Goal: Information Seeking & Learning: Compare options

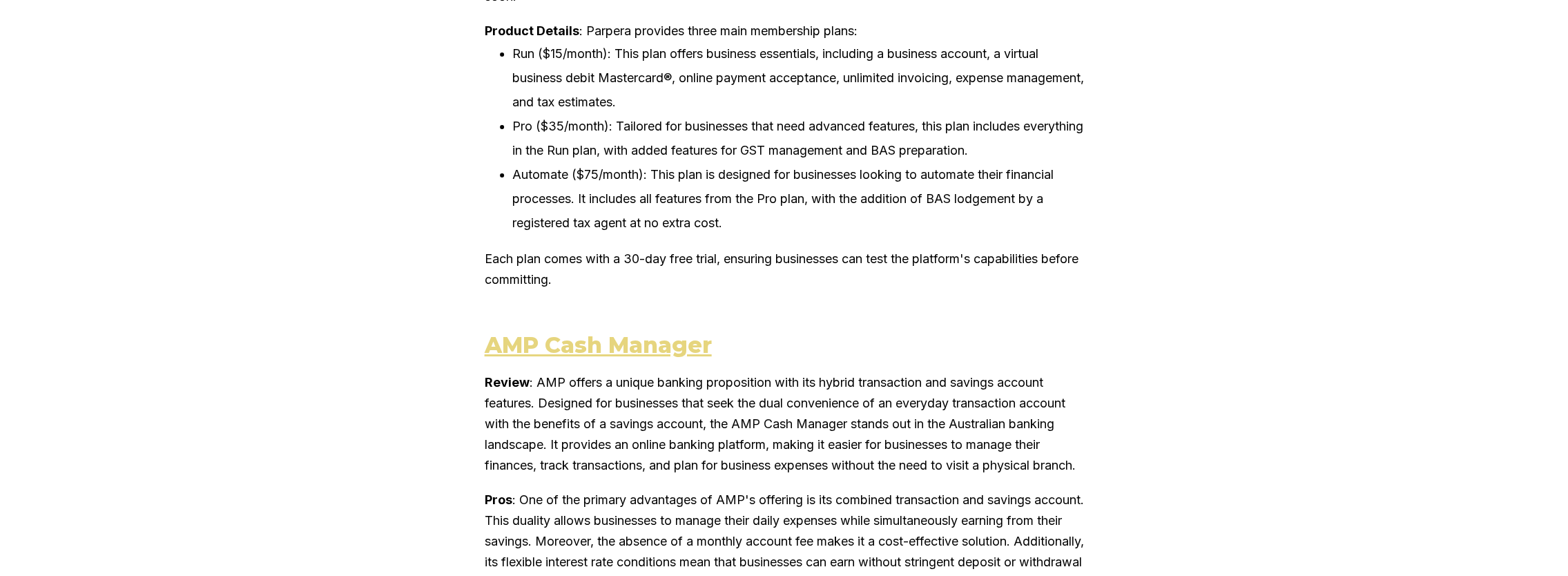
scroll to position [2899, 0]
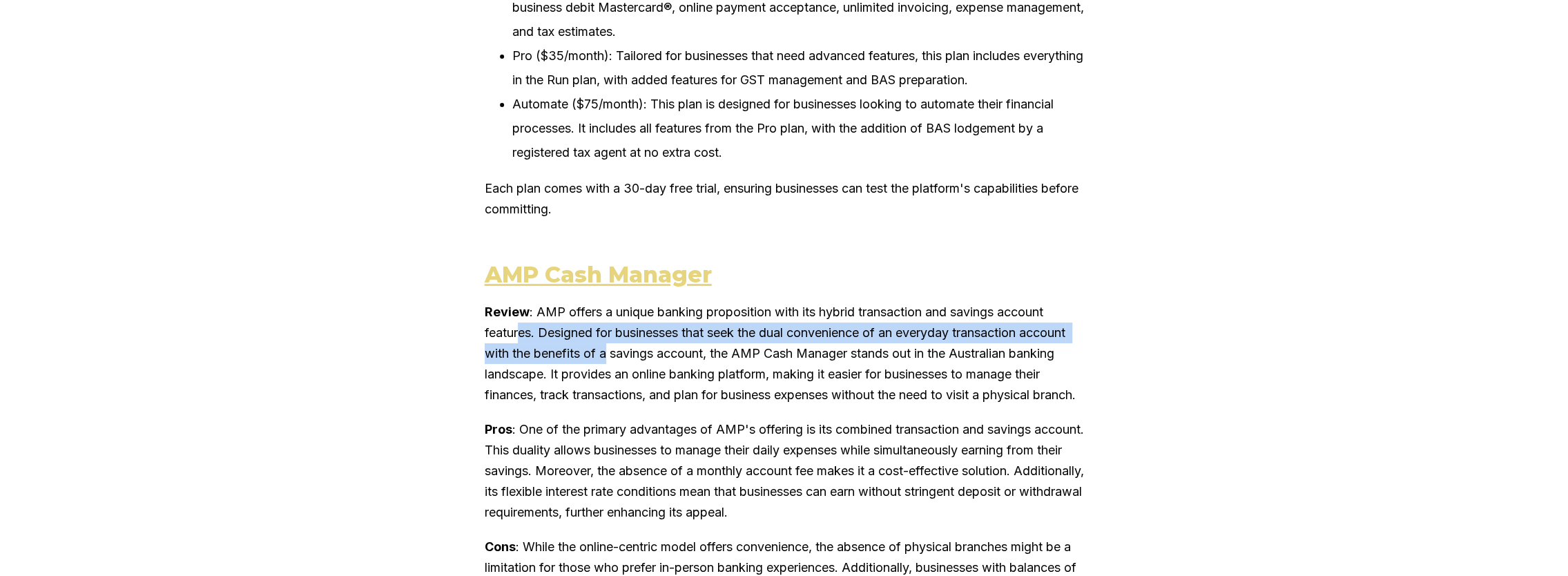
drag, startPoint x: 526, startPoint y: 376, endPoint x: 612, endPoint y: 400, distance: 89.3
click at [612, 400] on p "Review : AMP offers a unique banking proposition with its hybrid transaction an…" at bounding box center [784, 354] width 599 height 103
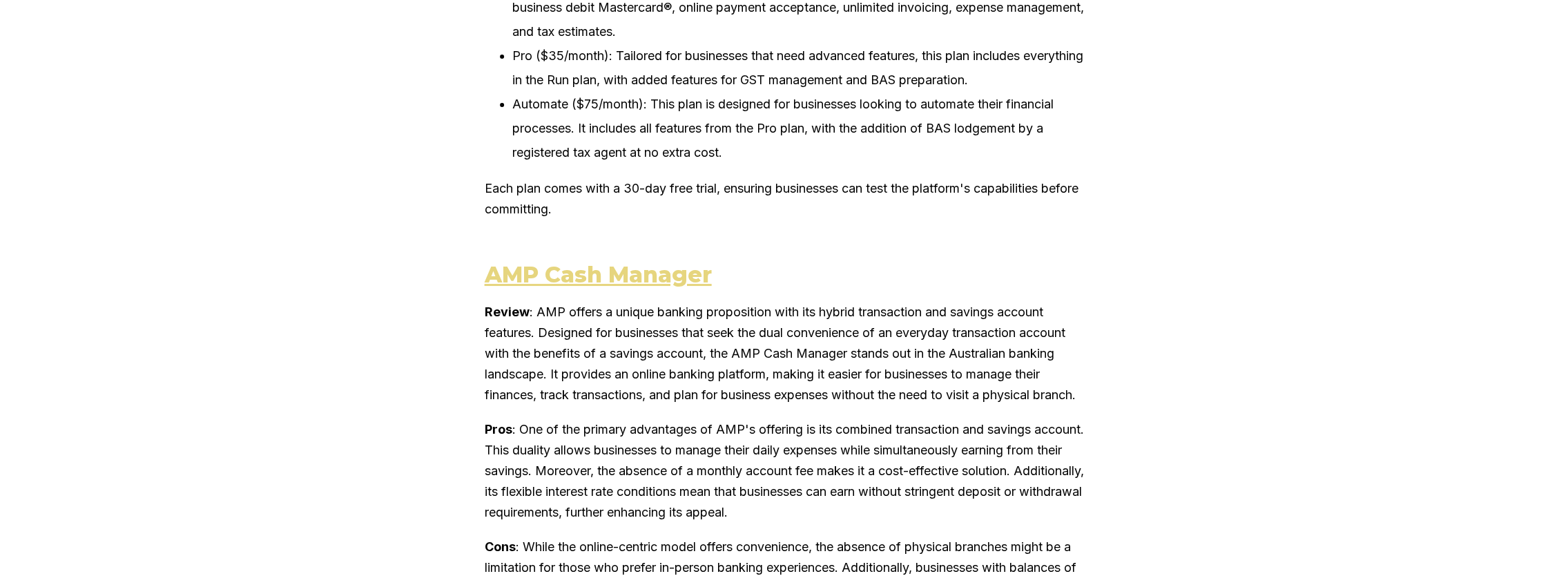
drag, startPoint x: 612, startPoint y: 400, endPoint x: 619, endPoint y: 435, distance: 35.7
click at [619, 405] on p "Review : AMP offers a unique banking proposition with its hybrid transaction an…" at bounding box center [784, 354] width 599 height 103
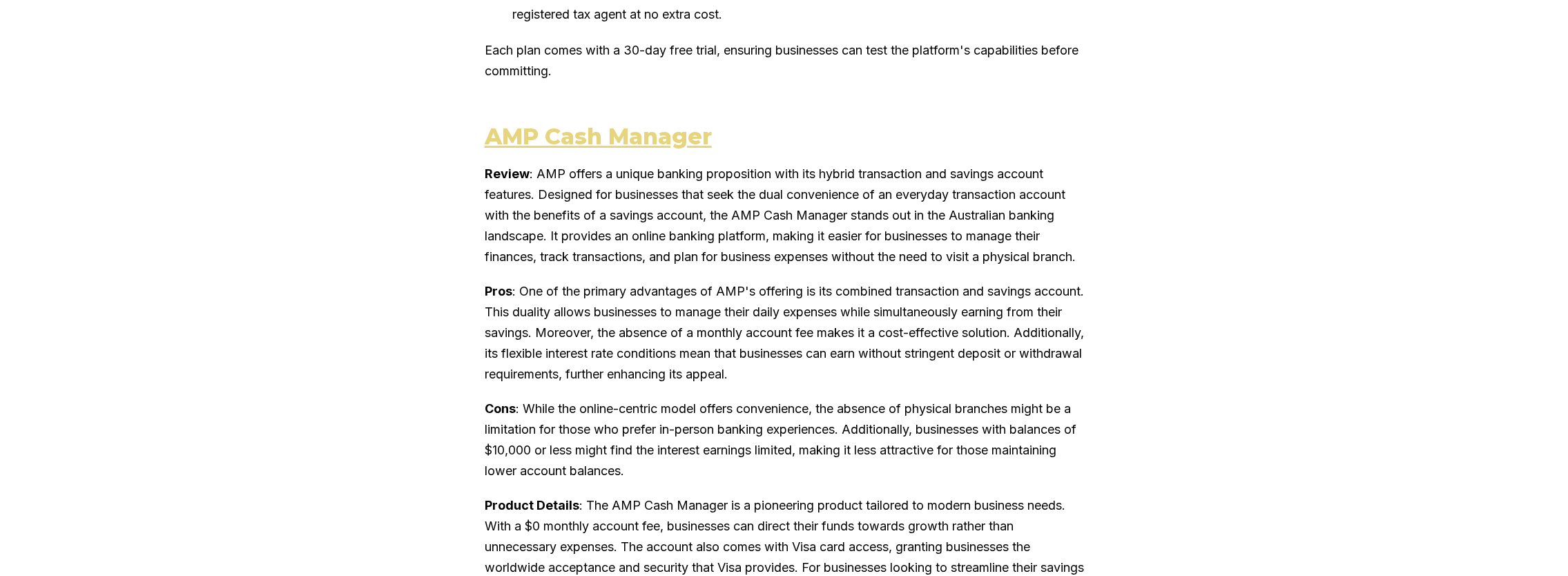
scroll to position [3107, 0]
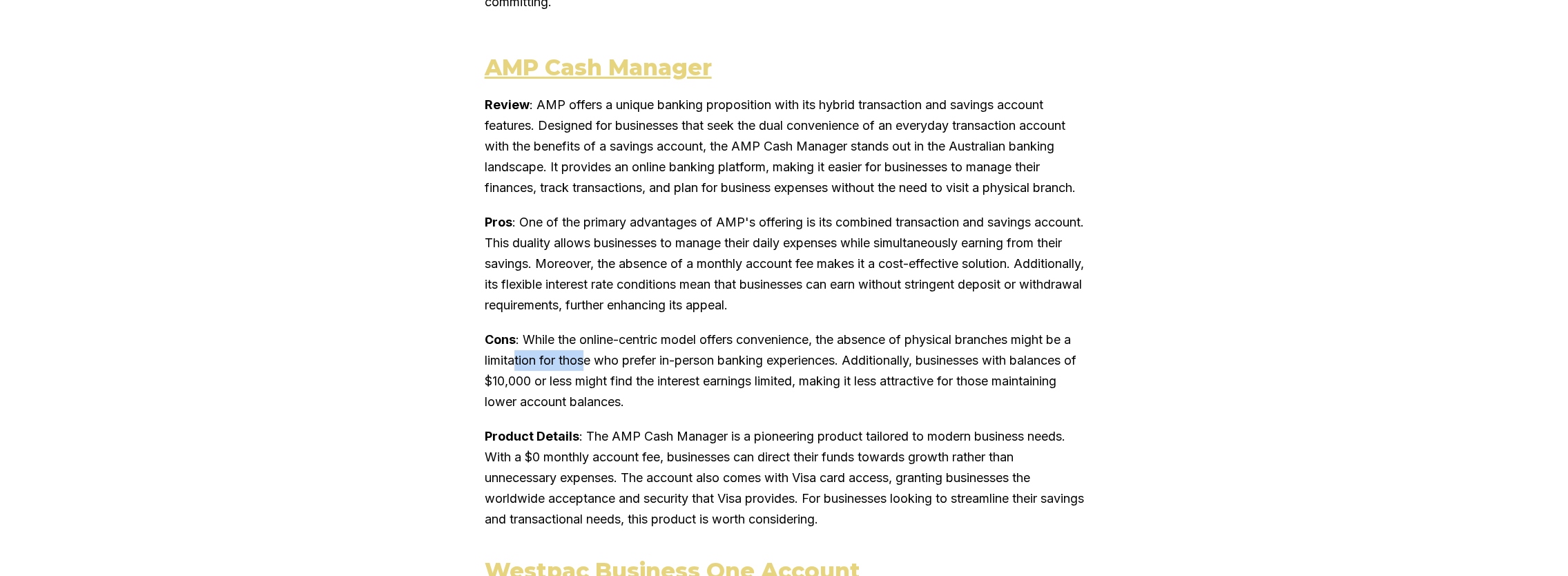
drag, startPoint x: 530, startPoint y: 416, endPoint x: 599, endPoint y: 419, distance: 69.1
click at [599, 412] on p "Cons : While the online-centric model offers convenience, the absence of physic…" at bounding box center [784, 370] width 599 height 83
drag, startPoint x: 599, startPoint y: 419, endPoint x: 595, endPoint y: 456, distance: 37.2
click at [595, 412] on p "Cons : While the online-centric model offers convenience, the absence of physic…" at bounding box center [784, 370] width 599 height 83
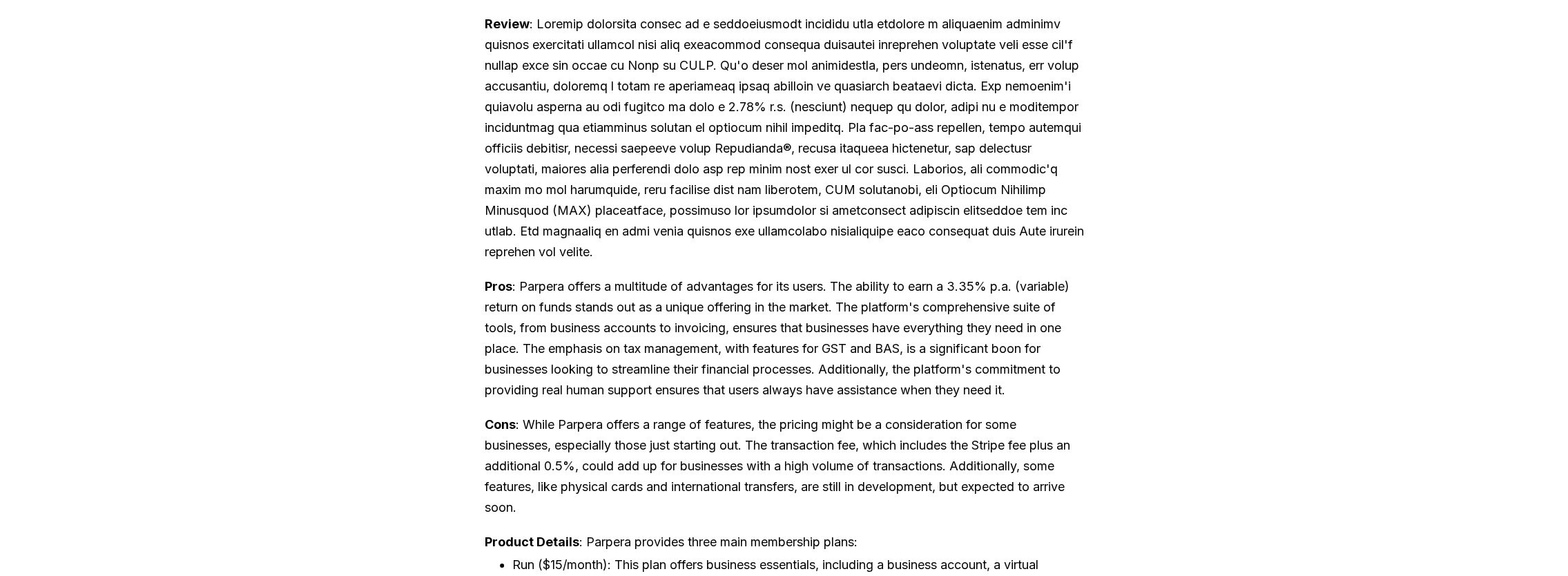
scroll to position [2347, 0]
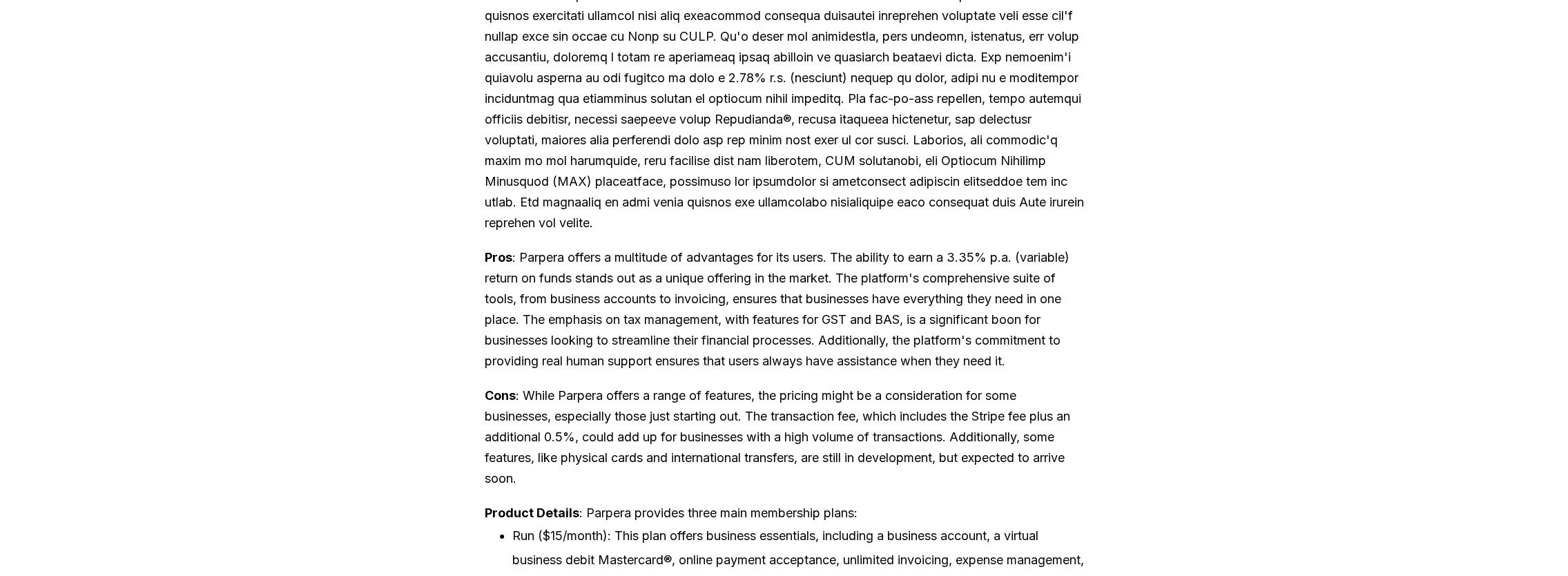
click at [828, 308] on p "Pros : Parpera offers a multitude of advantages for its users. The ability to e…" at bounding box center [784, 309] width 599 height 124
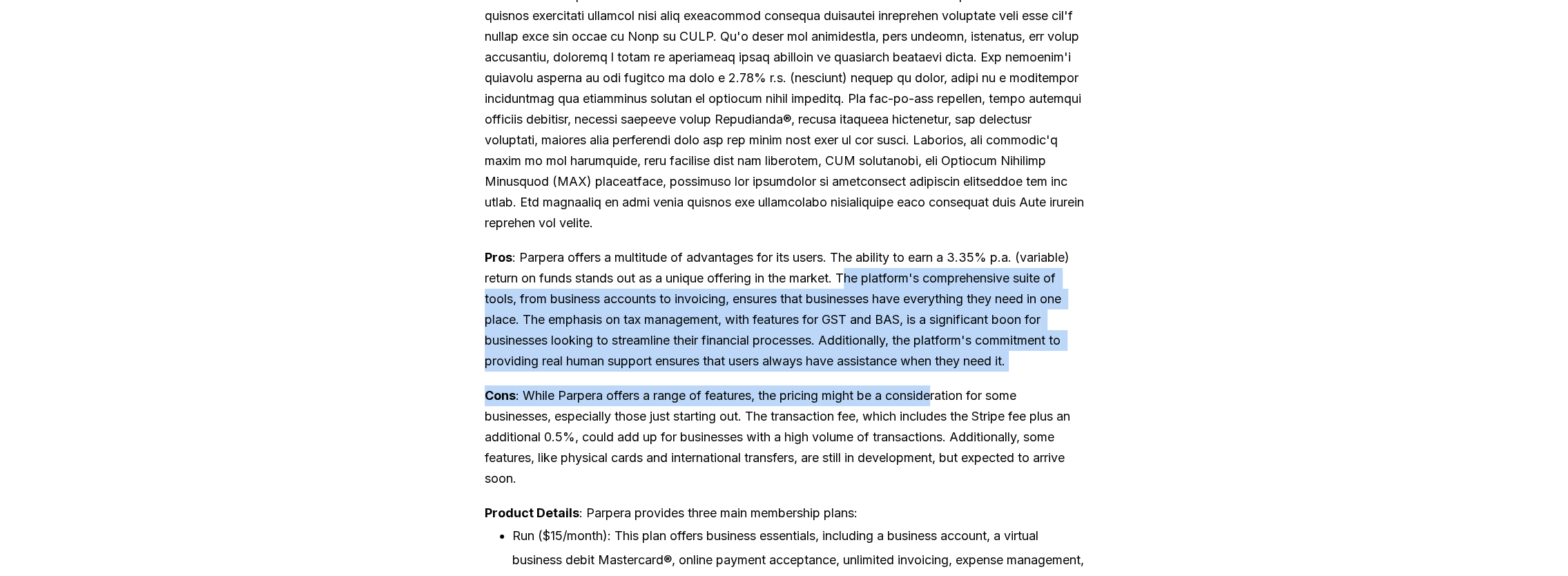
drag, startPoint x: 862, startPoint y: 312, endPoint x: 949, endPoint y: 429, distance: 145.8
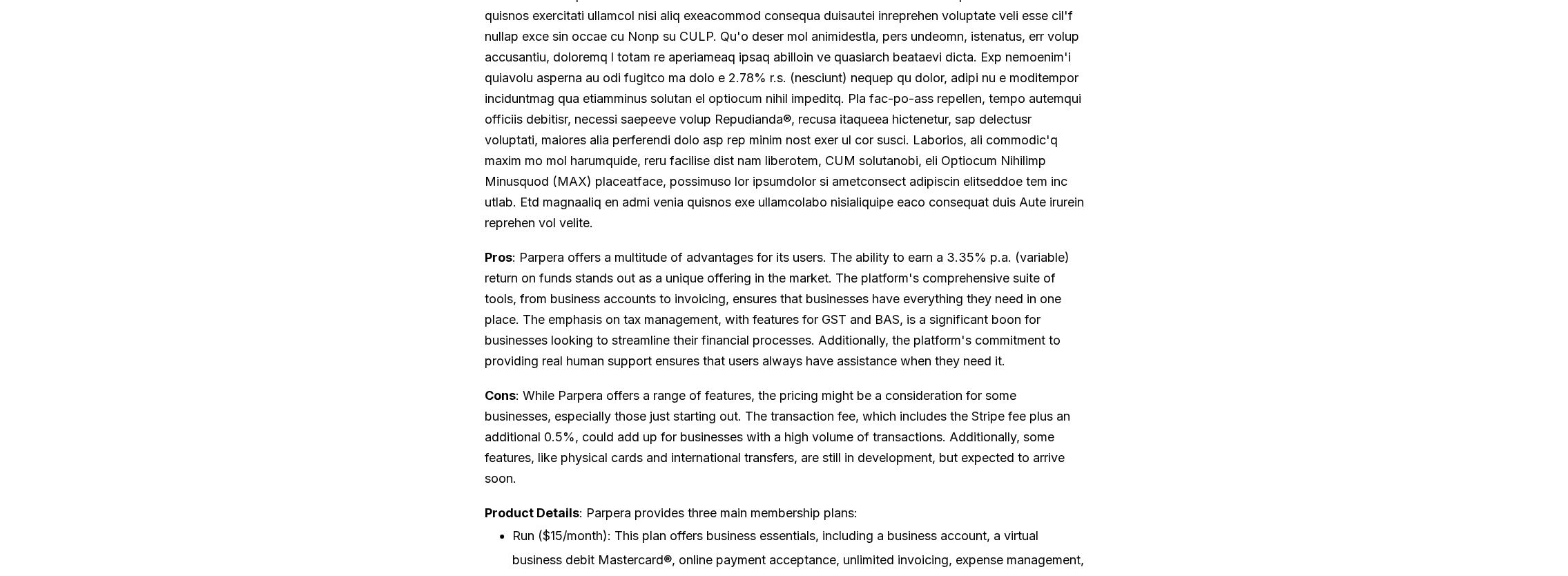
click at [670, 459] on p "Cons : While Parpera offers a range of features, the pricing might be a conside…" at bounding box center [784, 436] width 599 height 103
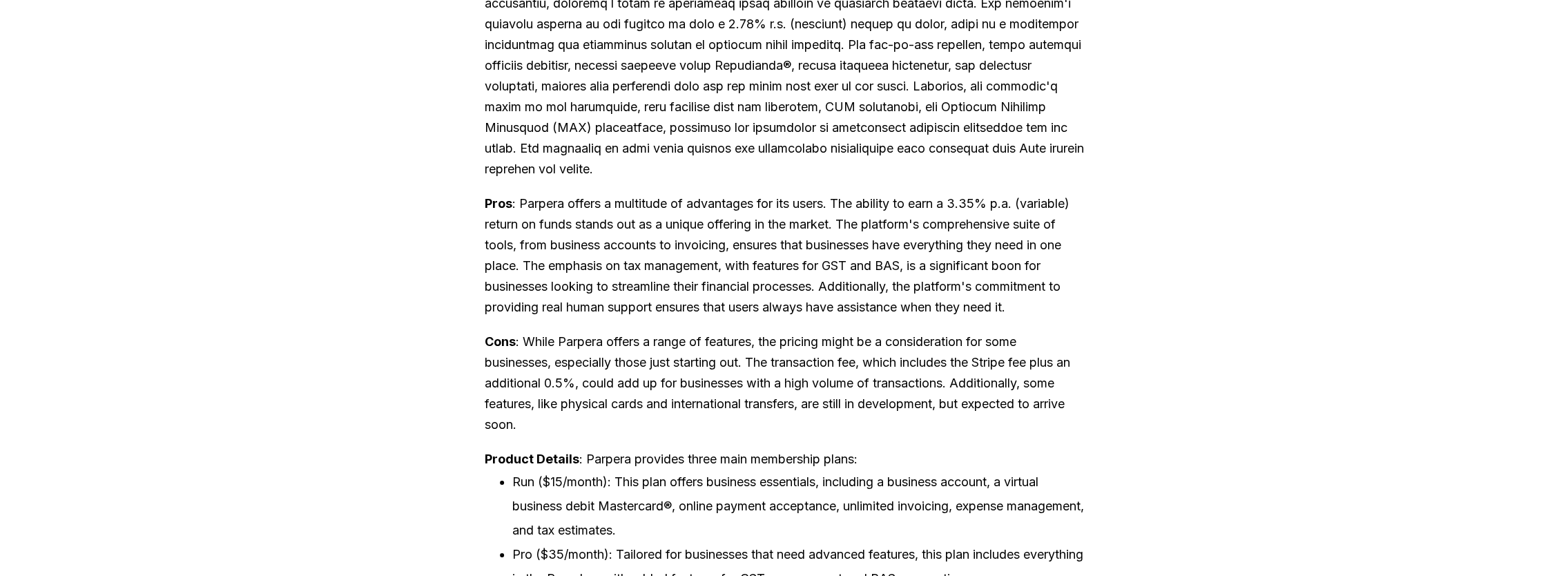
scroll to position [2416, 0]
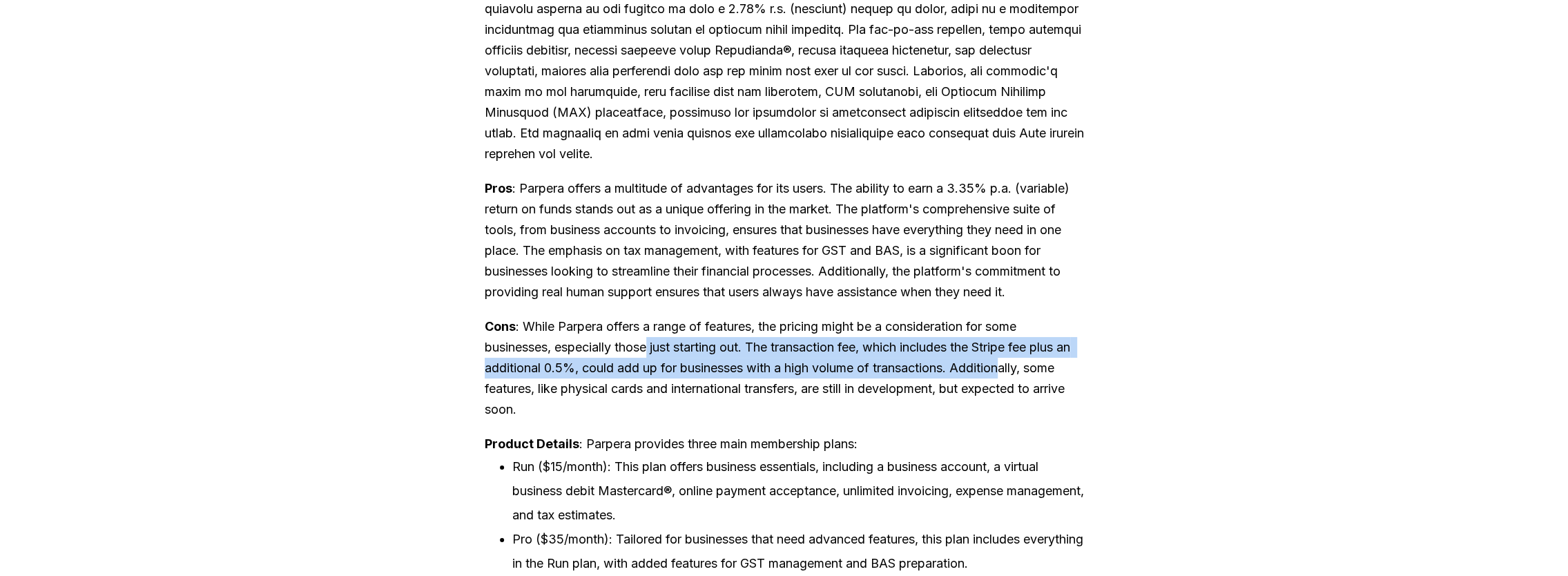
drag, startPoint x: 655, startPoint y: 385, endPoint x: 1033, endPoint y: 403, distance: 378.4
click at [1033, 403] on p "Cons : While Parpera offers a range of features, the pricing might be a conside…" at bounding box center [784, 368] width 599 height 103
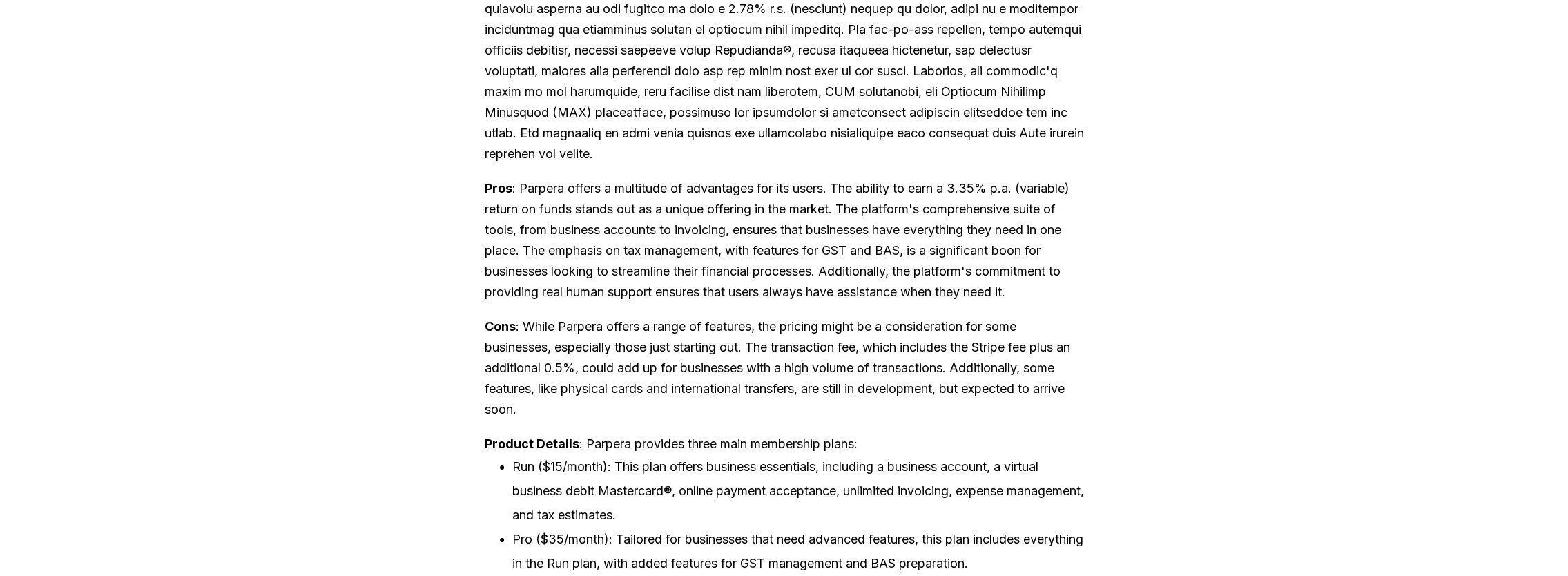
click at [689, 420] on p "Cons : While Parpera offers a range of features, the pricing might be a conside…" at bounding box center [784, 368] width 599 height 103
drag, startPoint x: 652, startPoint y: 406, endPoint x: 699, endPoint y: 407, distance: 47.0
click at [699, 407] on p "Cons : While Parpera offers a range of features, the pricing might be a conside…" at bounding box center [784, 368] width 599 height 103
click at [604, 385] on p "Cons : While Parpera offers a range of features, the pricing might be a conside…" at bounding box center [784, 368] width 599 height 103
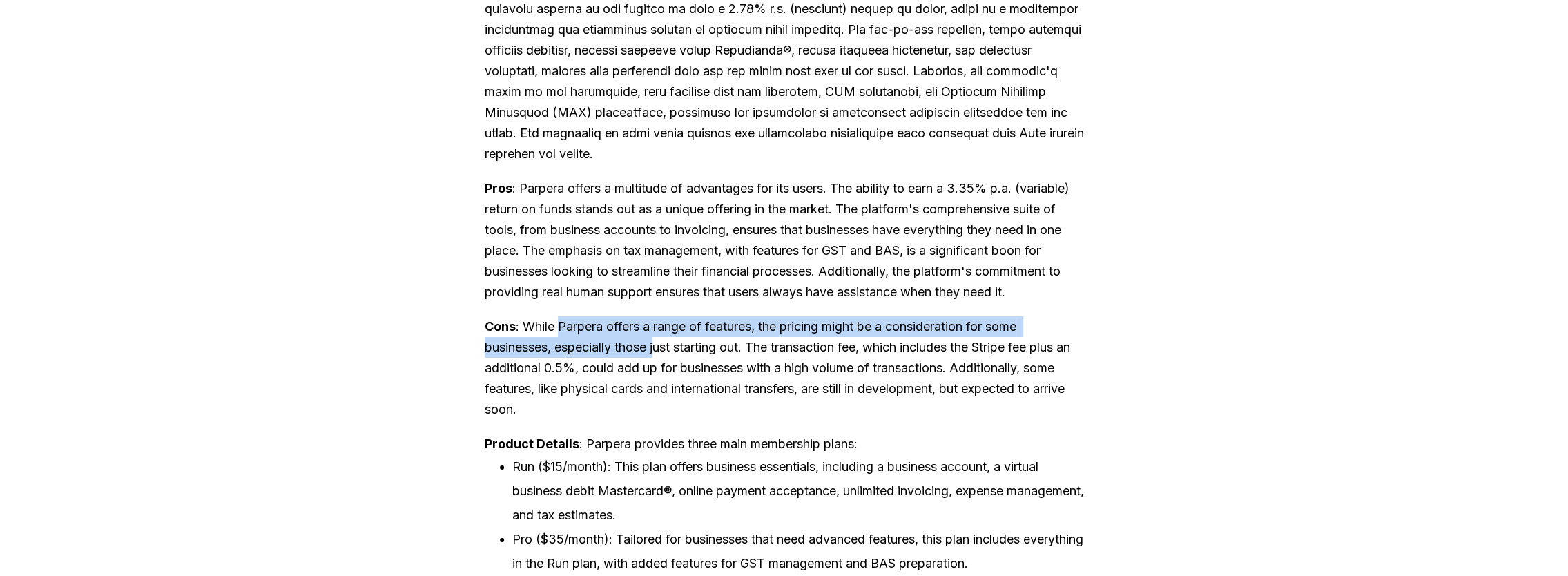
drag, startPoint x: 568, startPoint y: 363, endPoint x: 663, endPoint y: 381, distance: 96.7
click at [663, 381] on p "Cons : While Parpera offers a range of features, the pricing might be a conside…" at bounding box center [784, 368] width 599 height 103
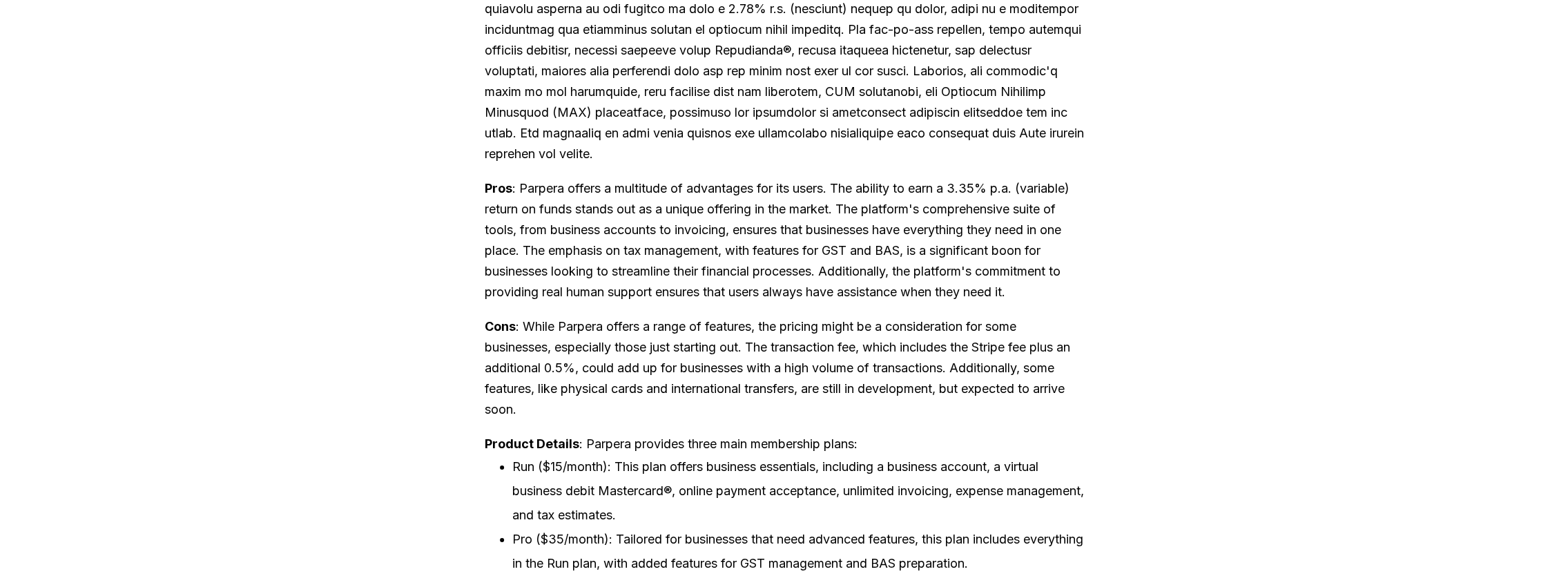
drag, startPoint x: 663, startPoint y: 381, endPoint x: 674, endPoint y: 403, distance: 24.6
click at [674, 403] on p "Cons : While Parpera offers a range of features, the pricing might be a conside…" at bounding box center [784, 368] width 599 height 103
click at [655, 415] on p "Cons : While Parpera offers a range of features, the pricing might be a conside…" at bounding box center [784, 368] width 599 height 103
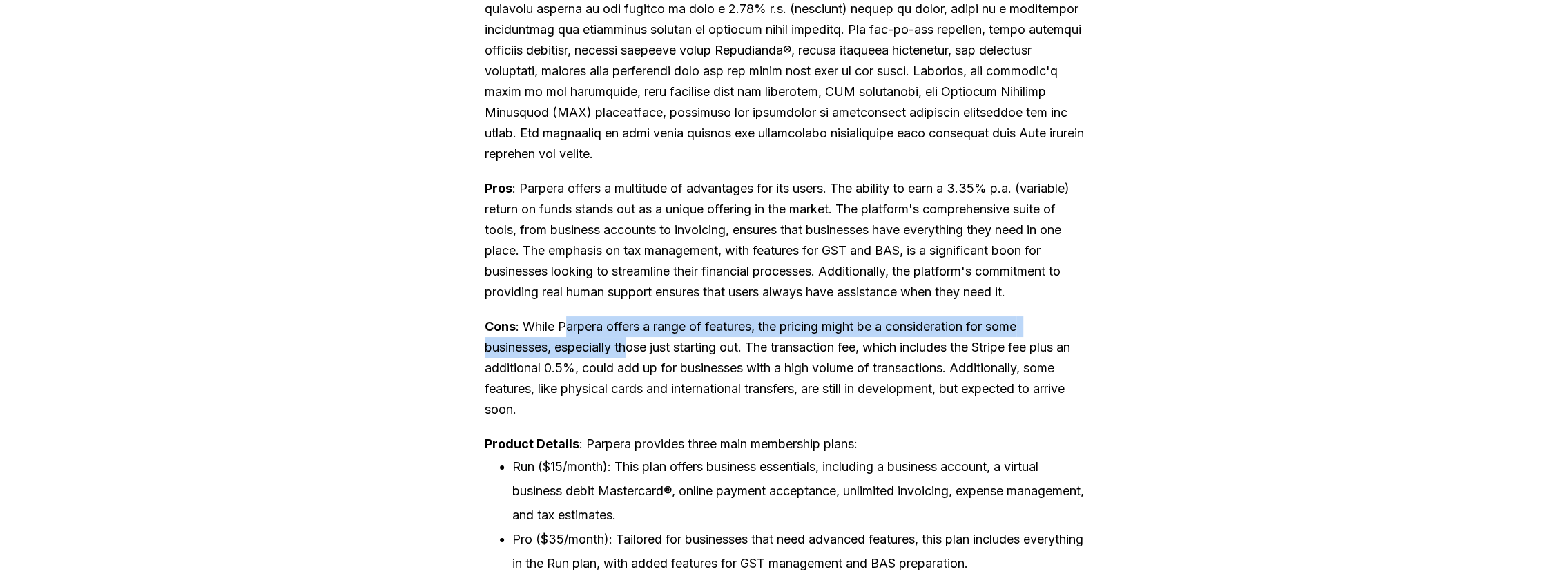
drag, startPoint x: 572, startPoint y: 365, endPoint x: 636, endPoint y: 377, distance: 65.1
click at [636, 377] on p "Cons : While Parpera offers a range of features, the pricing might be a conside…" at bounding box center [784, 368] width 599 height 103
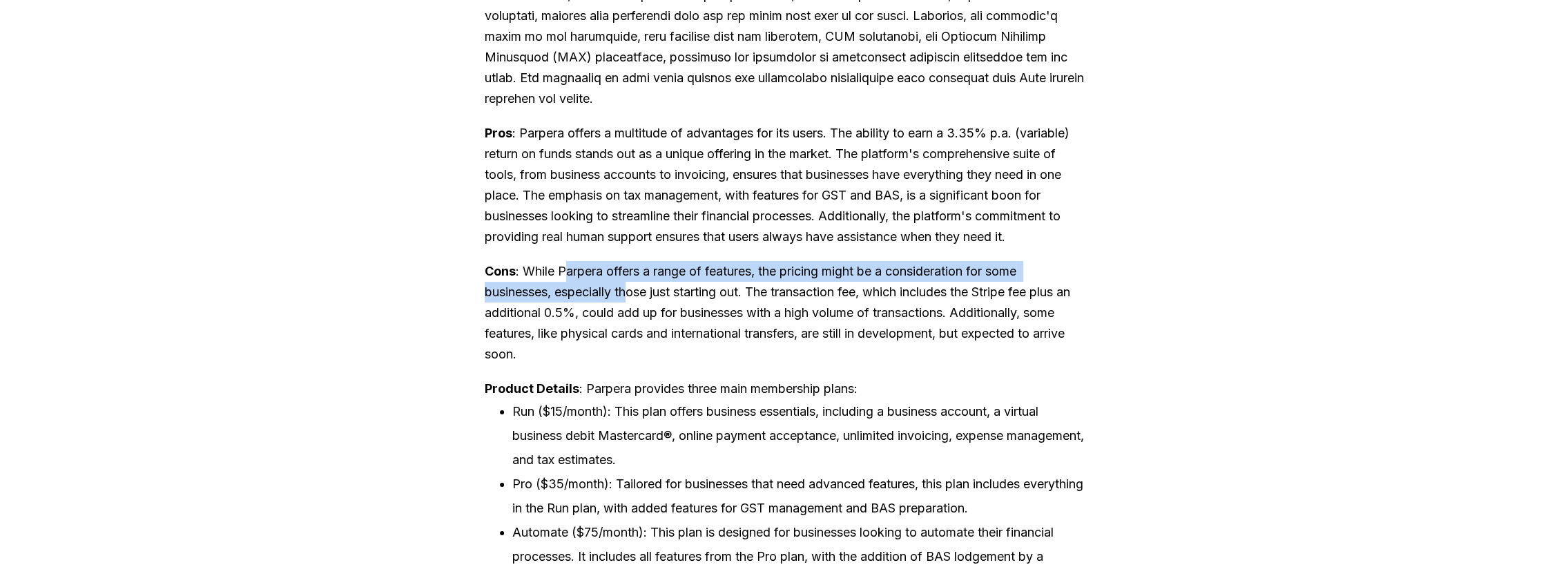
scroll to position [2485, 0]
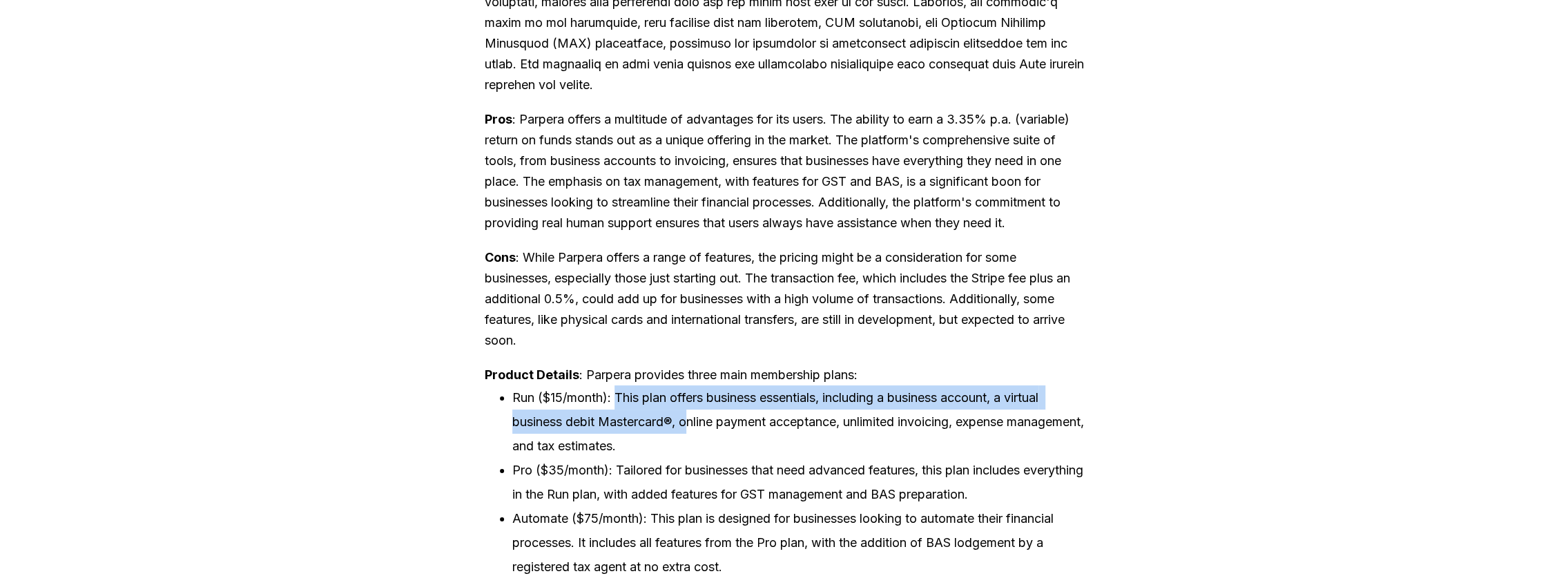
drag, startPoint x: 621, startPoint y: 429, endPoint x: 692, endPoint y: 471, distance: 82.5
click at [692, 458] on li "Run ($15/month): This plan offers business essentials, including a business acc…" at bounding box center [799, 421] width 572 height 73
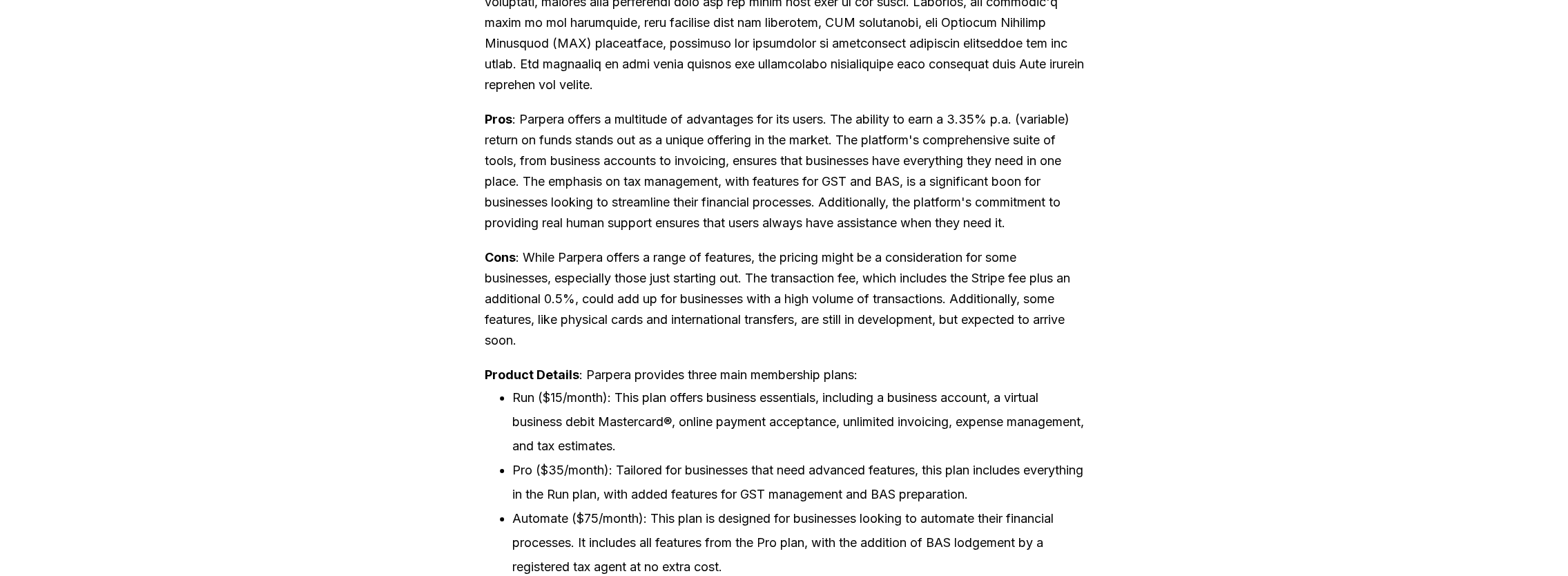
drag, startPoint x: 692, startPoint y: 471, endPoint x: 695, endPoint y: 486, distance: 15.3
click at [695, 458] on li "Run ($15/month): This plan offers business essentials, including a business acc…" at bounding box center [799, 421] width 572 height 73
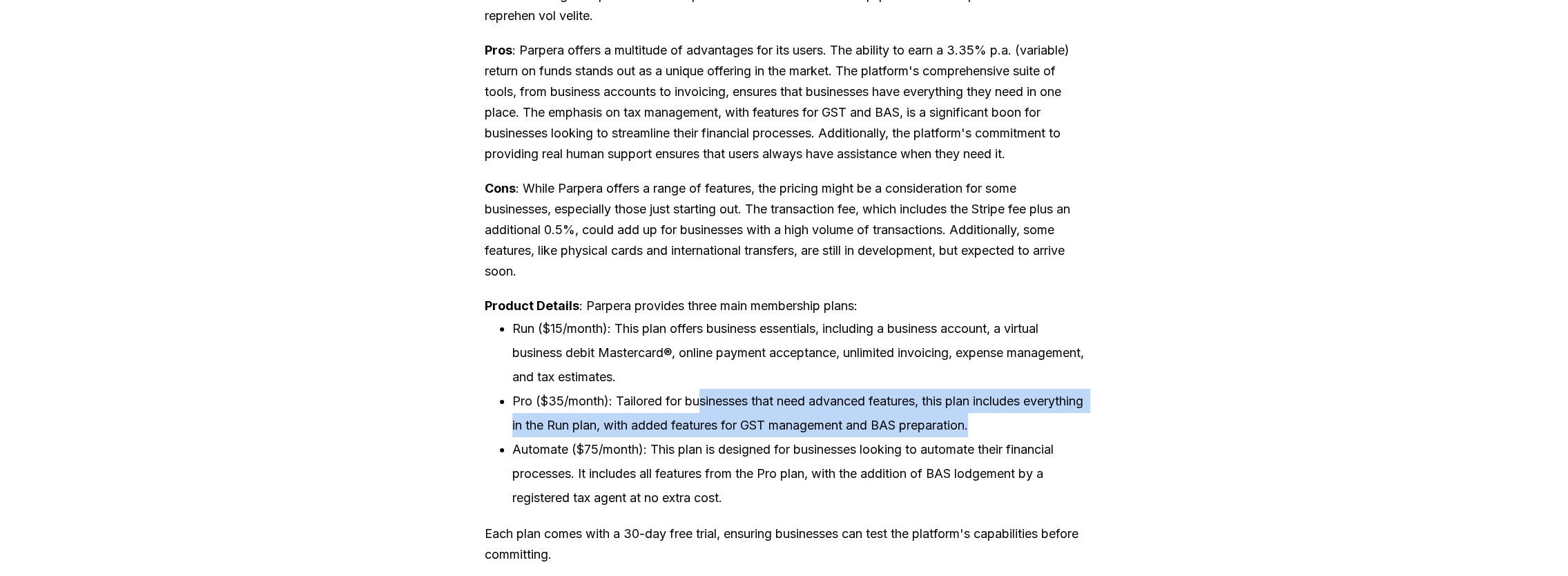
drag, startPoint x: 706, startPoint y: 438, endPoint x: 1051, endPoint y: 467, distance: 346.2
click at [1051, 437] on li "Pro ($35/month): Tailored for businesses that need advanced features, this plan…" at bounding box center [799, 412] width 572 height 48
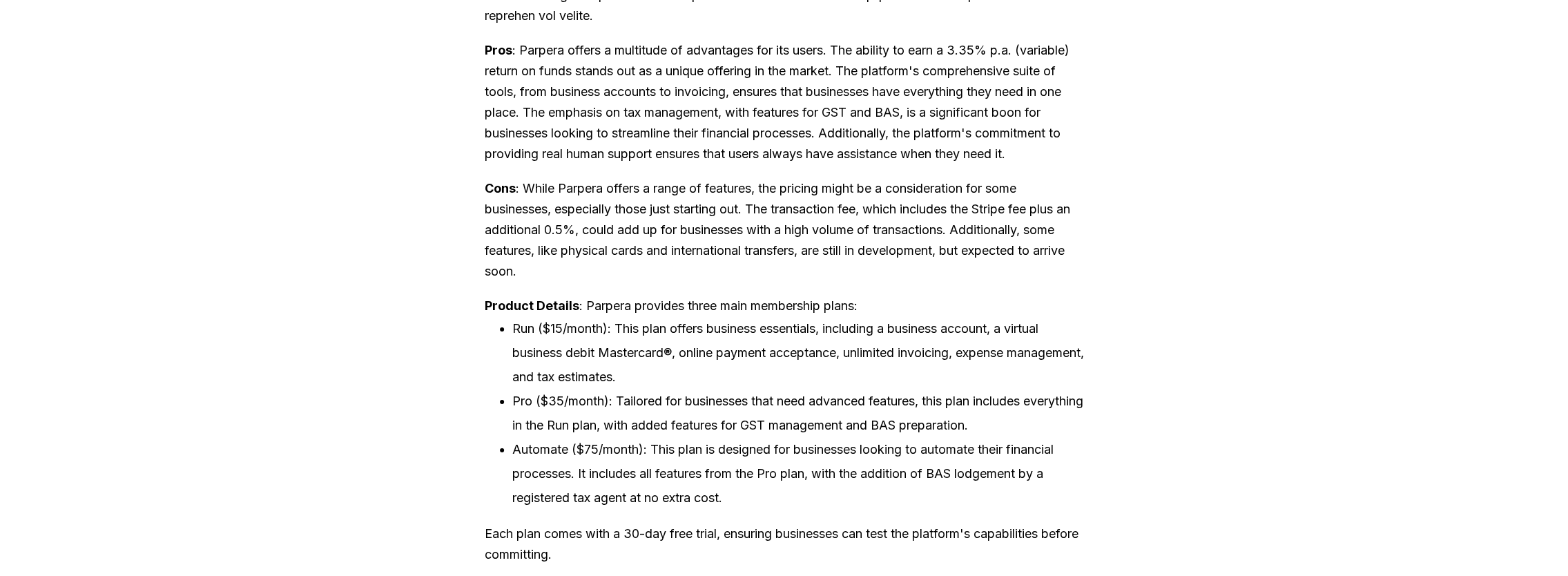
click at [651, 437] on li "Pro ($35/month): Tailored for businesses that need advanced features, this plan…" at bounding box center [799, 412] width 572 height 48
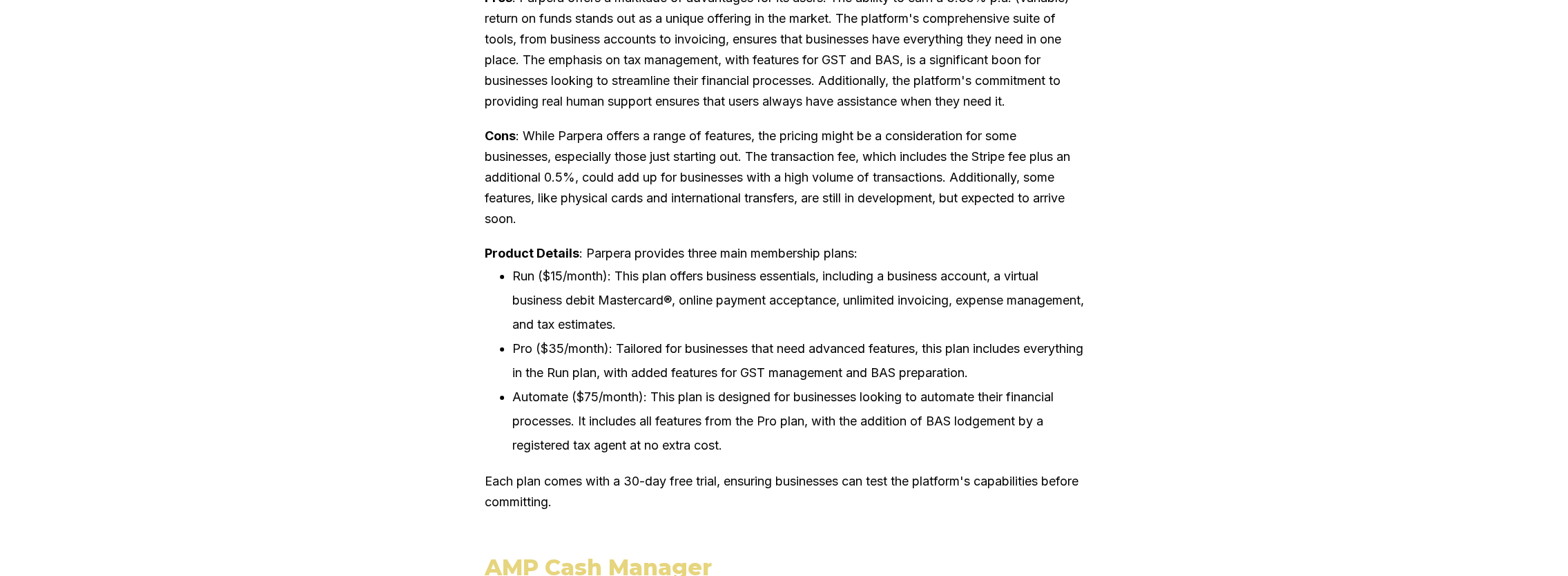
scroll to position [2623, 0]
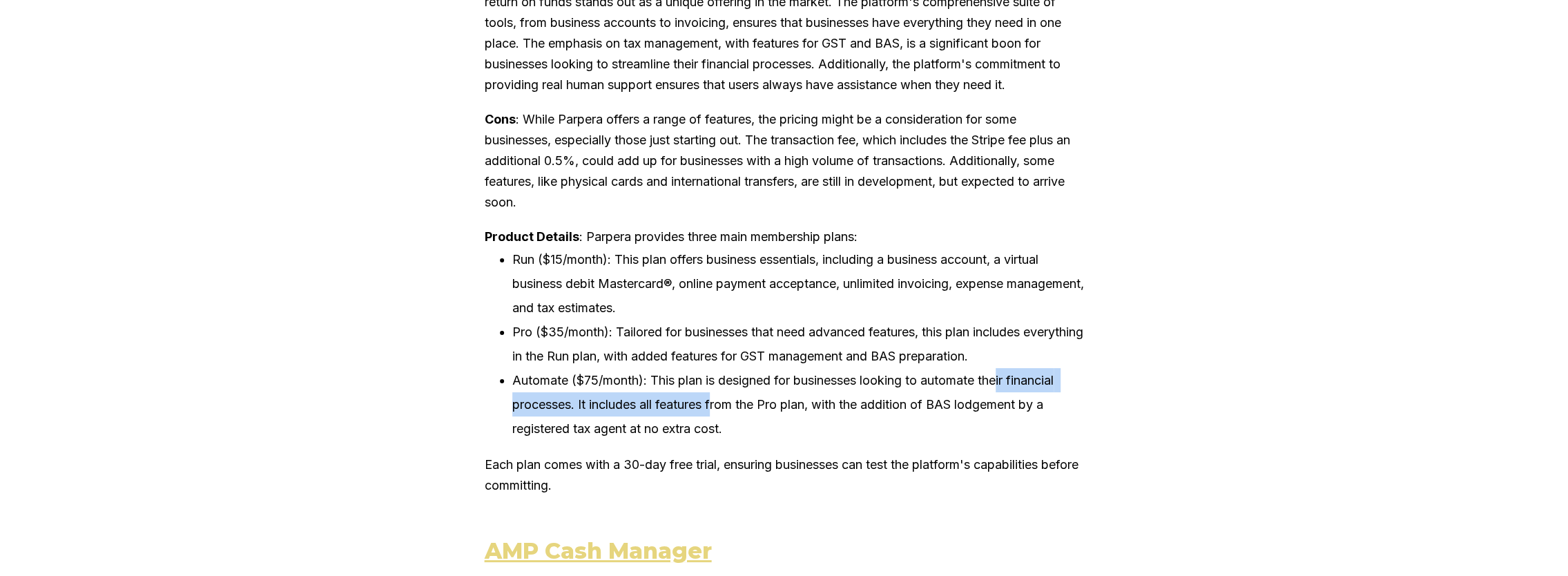
drag, startPoint x: 1009, startPoint y: 419, endPoint x: 723, endPoint y: 450, distance: 287.7
click at [723, 441] on li "Automate ($75/month): This plan is designed for businesses looking to automate …" at bounding box center [799, 404] width 572 height 73
drag, startPoint x: 723, startPoint y: 450, endPoint x: 836, endPoint y: 469, distance: 114.6
click at [836, 441] on li "Automate ($75/month): This plan is designed for businesses looking to automate …" at bounding box center [799, 404] width 572 height 73
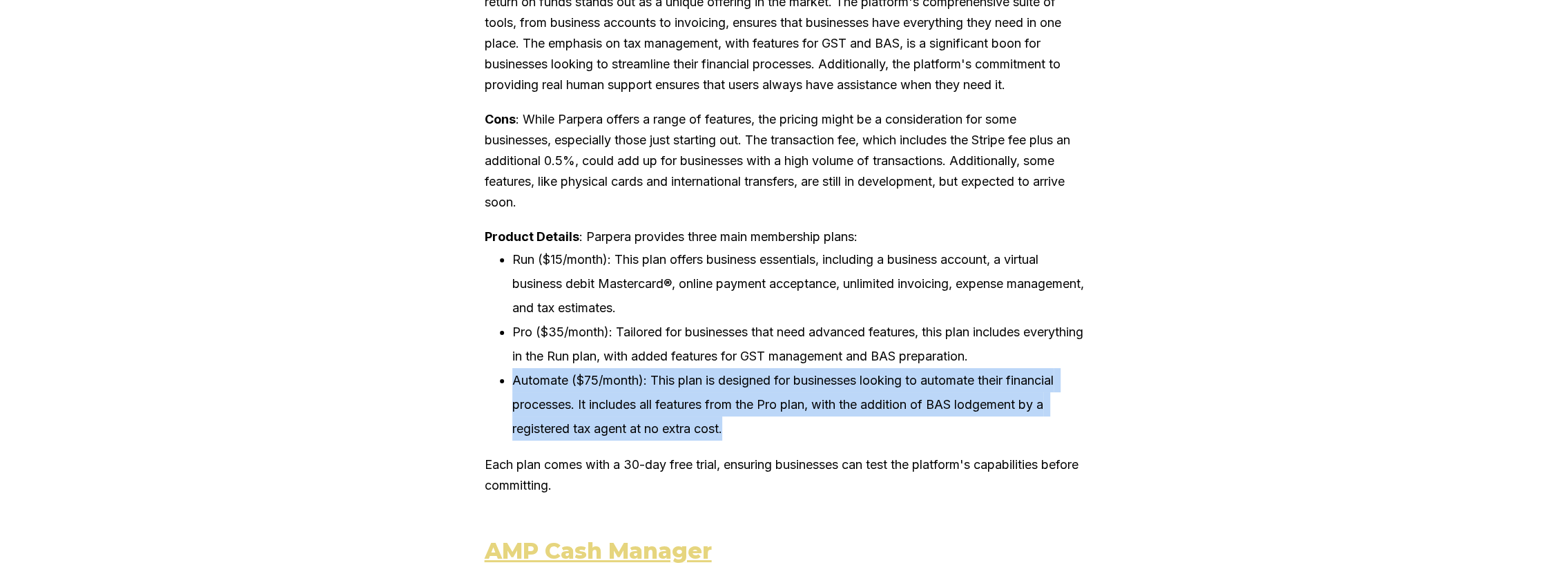
drag, startPoint x: 784, startPoint y: 469, endPoint x: 430, endPoint y: 409, distance: 359.0
drag, startPoint x: 430, startPoint y: 409, endPoint x: 430, endPoint y: 442, distance: 33.0
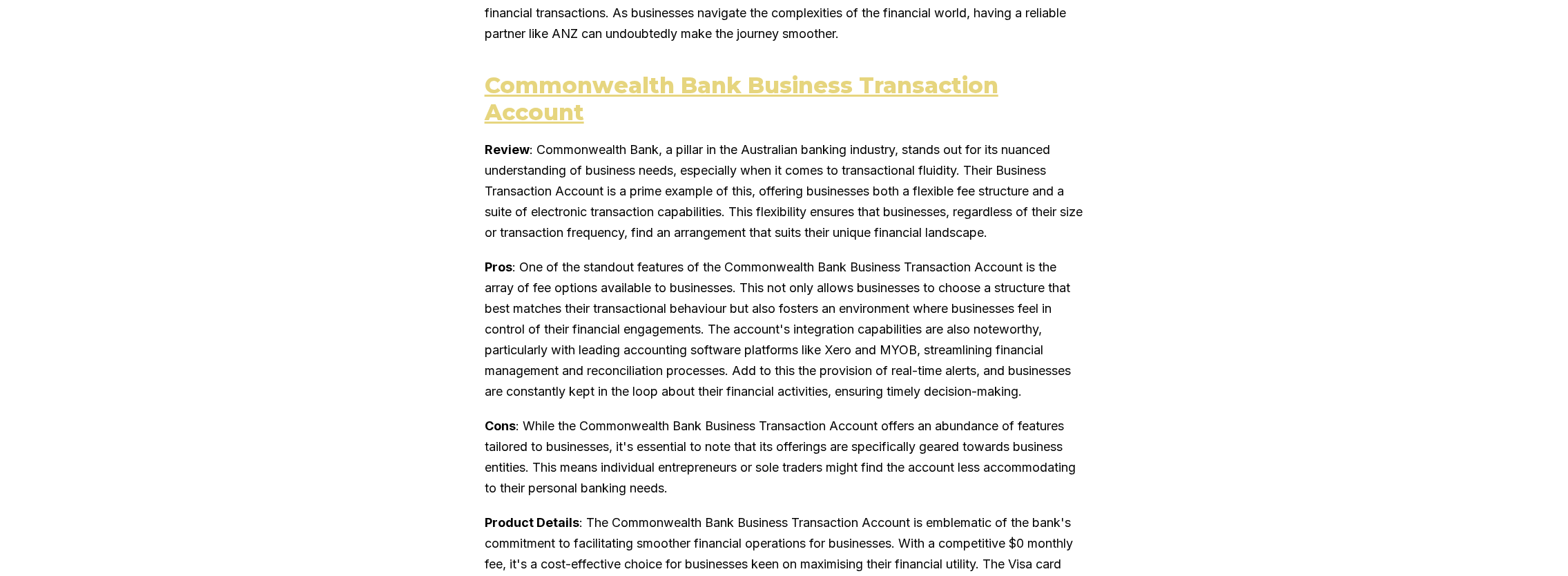
scroll to position [5315, 0]
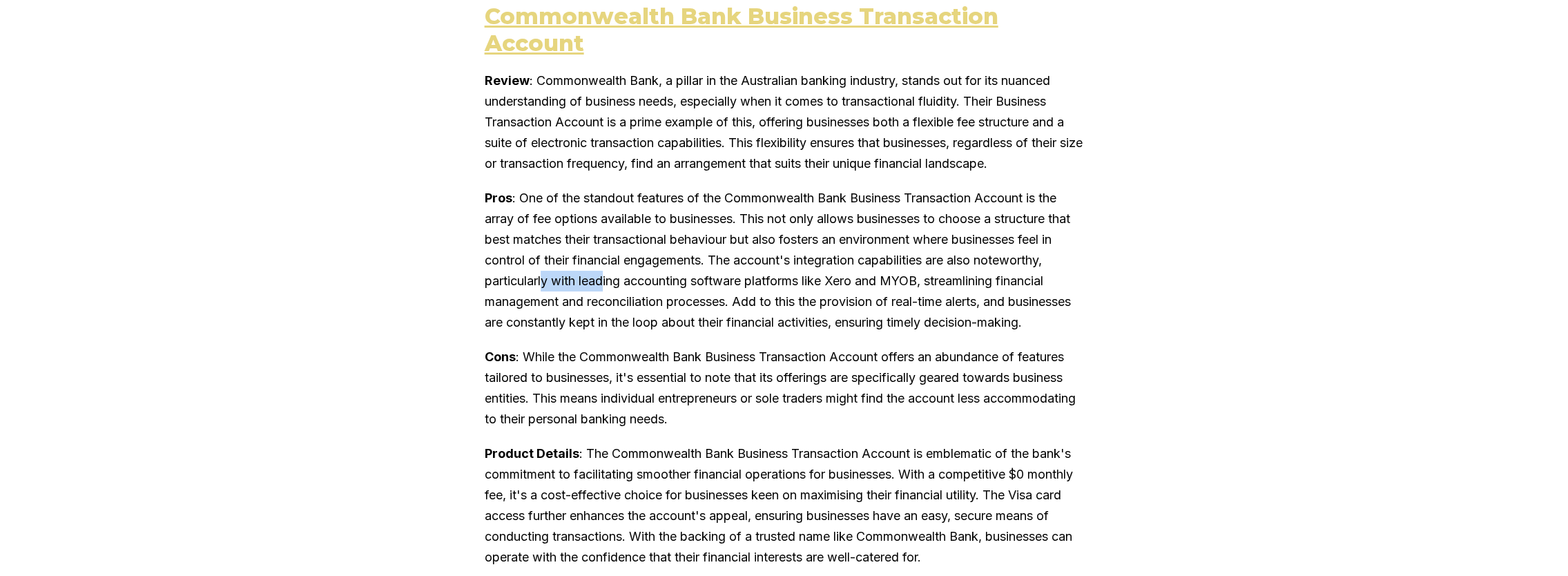
drag, startPoint x: 620, startPoint y: 362, endPoint x: 682, endPoint y: 363, distance: 62.0
click at [682, 332] on p "Pros : One of the standout features of the Commonwealth Bank Business Transacti…" at bounding box center [784, 260] width 599 height 145
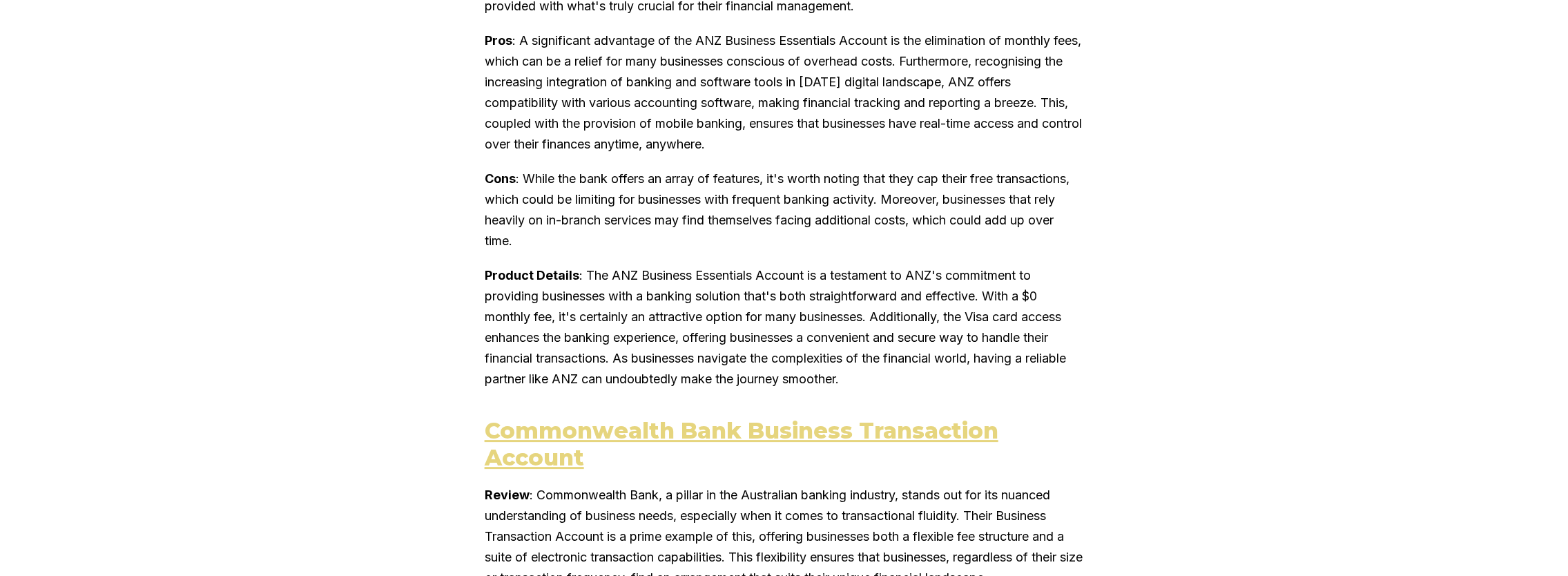
scroll to position [4349, 0]
